Goal: Task Accomplishment & Management: Manage account settings

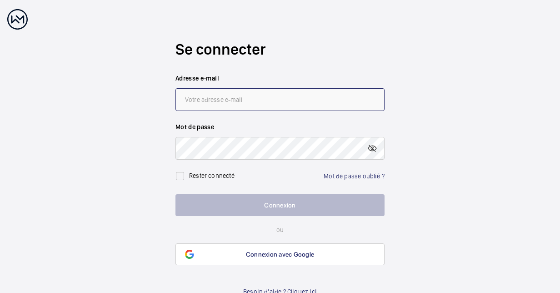
drag, startPoint x: 0, startPoint y: 0, endPoint x: 338, endPoint y: 95, distance: 351.4
click at [338, 95] on input "email" at bounding box center [280, 99] width 209 height 23
type input "[PERSON_NAME][EMAIL_ADDRESS][PERSON_NAME][DOMAIN_NAME]"
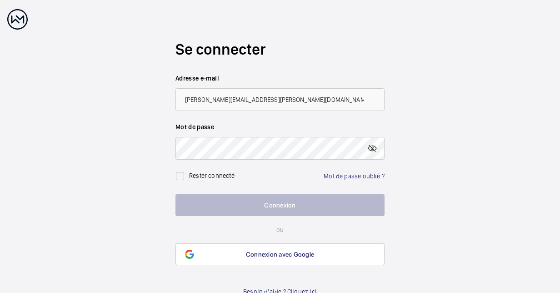
click at [338, 176] on link "Mot de passe oublié ?" at bounding box center [354, 175] width 61 height 7
